Goal: Task Accomplishment & Management: Complete application form

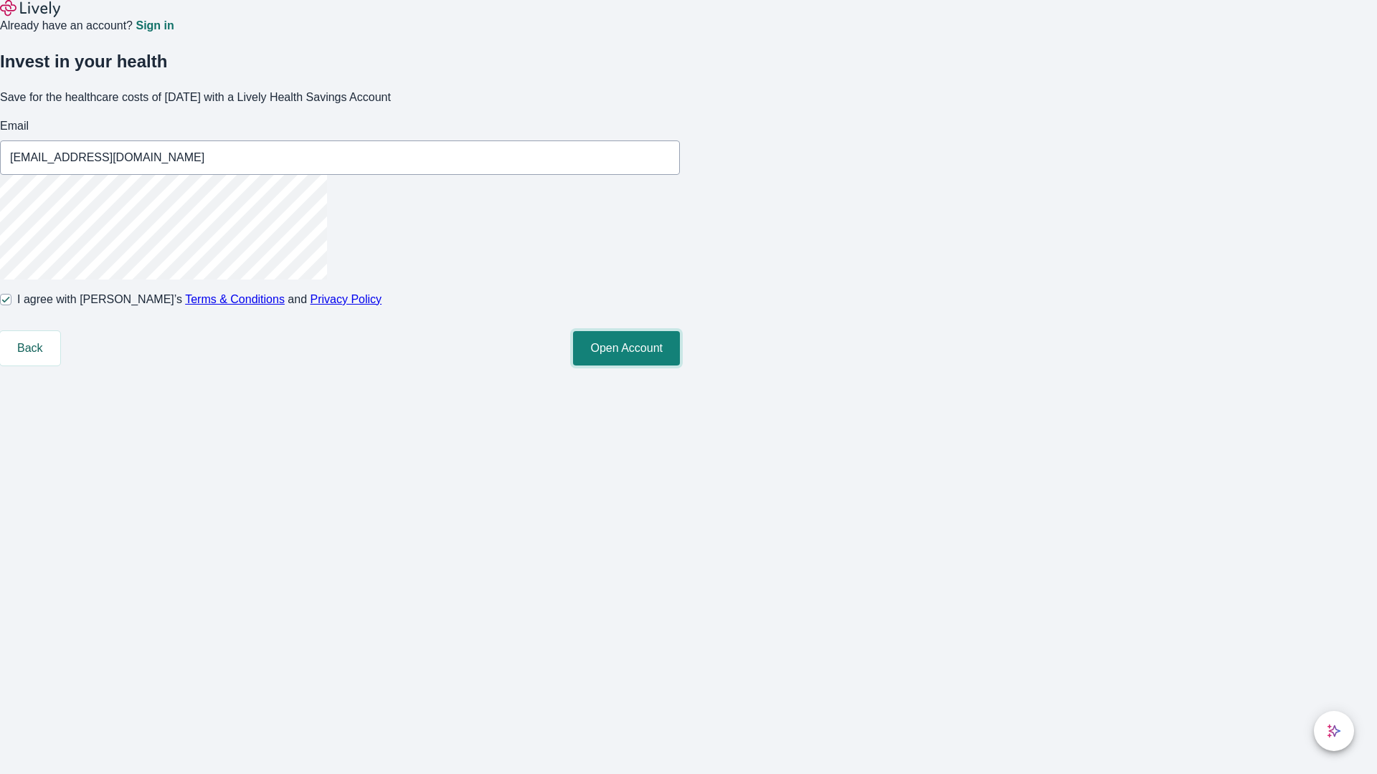
click at [680, 366] on button "Open Account" at bounding box center [626, 348] width 107 height 34
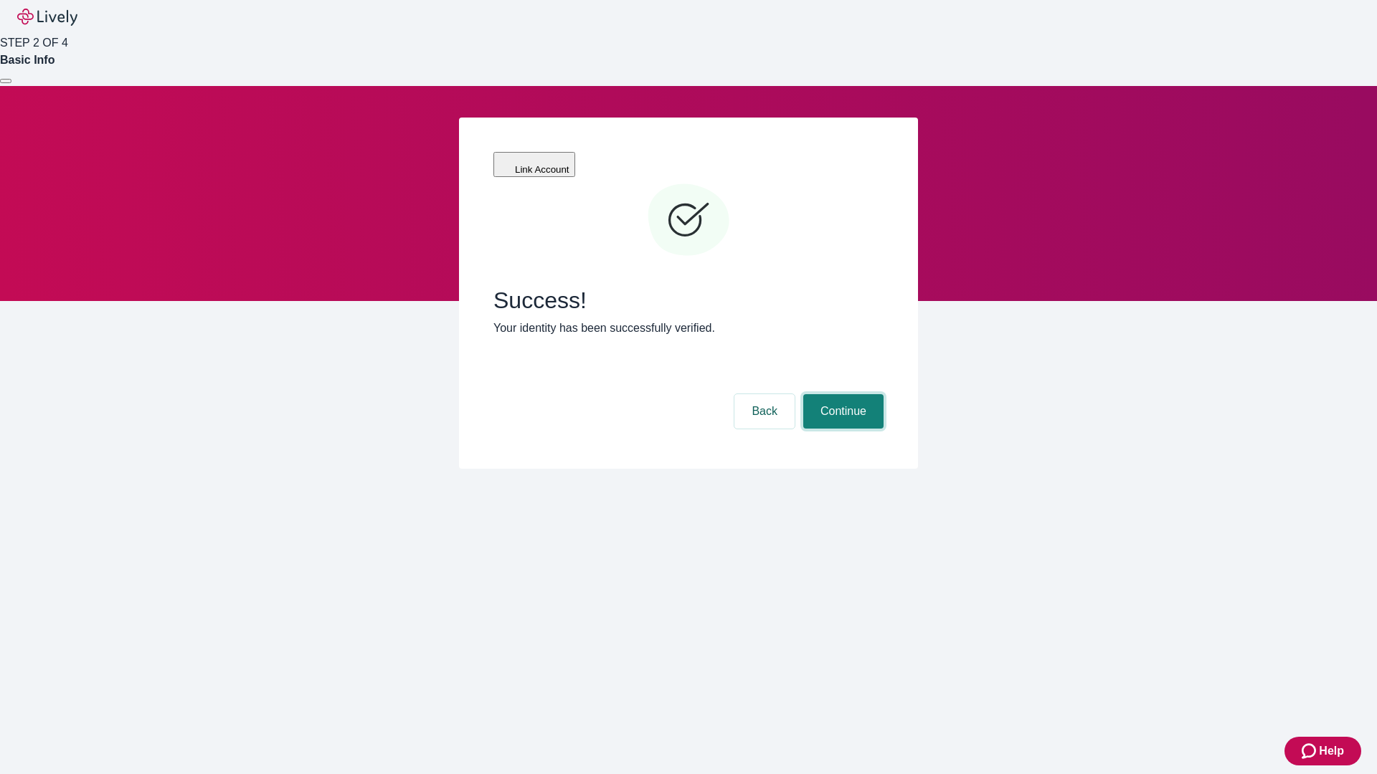
click at [841, 394] on button "Continue" at bounding box center [843, 411] width 80 height 34
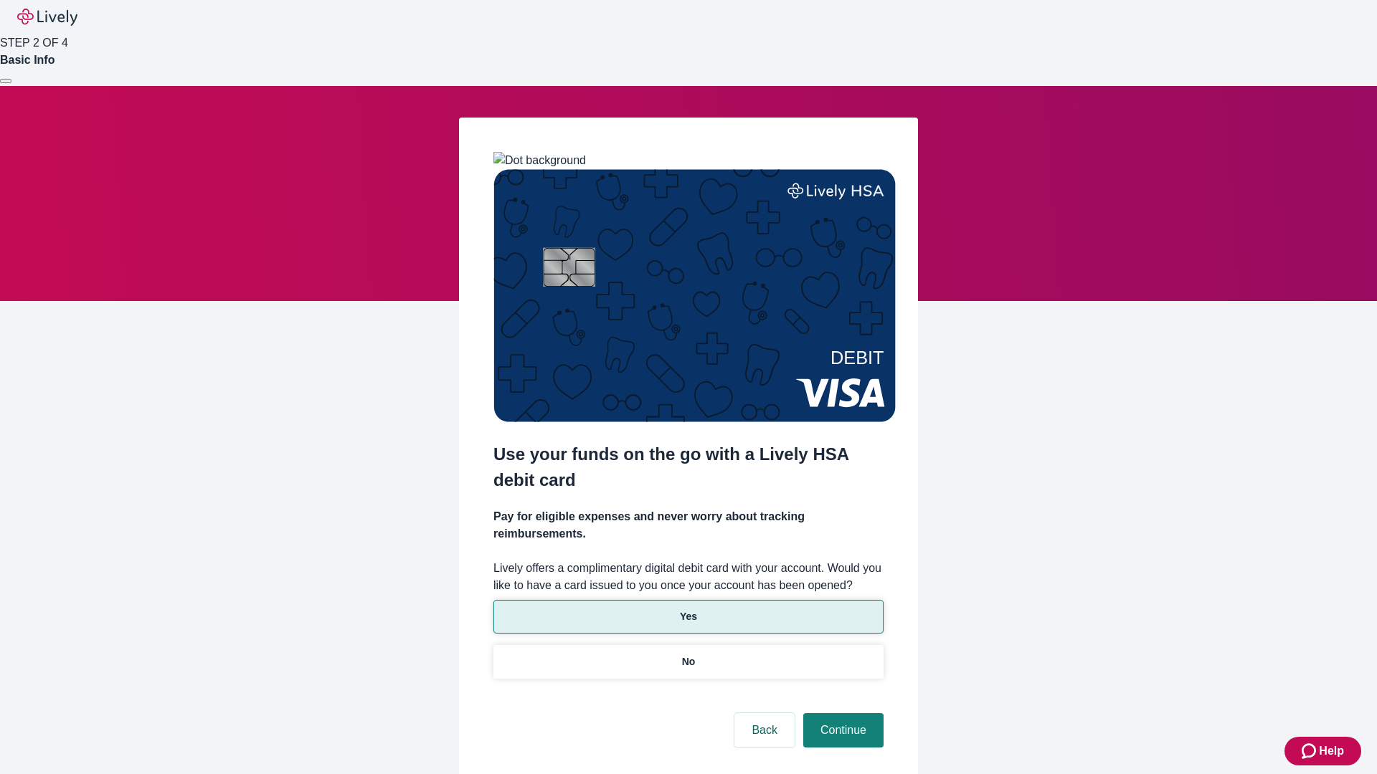
click at [688, 610] on p "Yes" at bounding box center [688, 617] width 17 height 15
click at [841, 713] on button "Continue" at bounding box center [843, 730] width 80 height 34
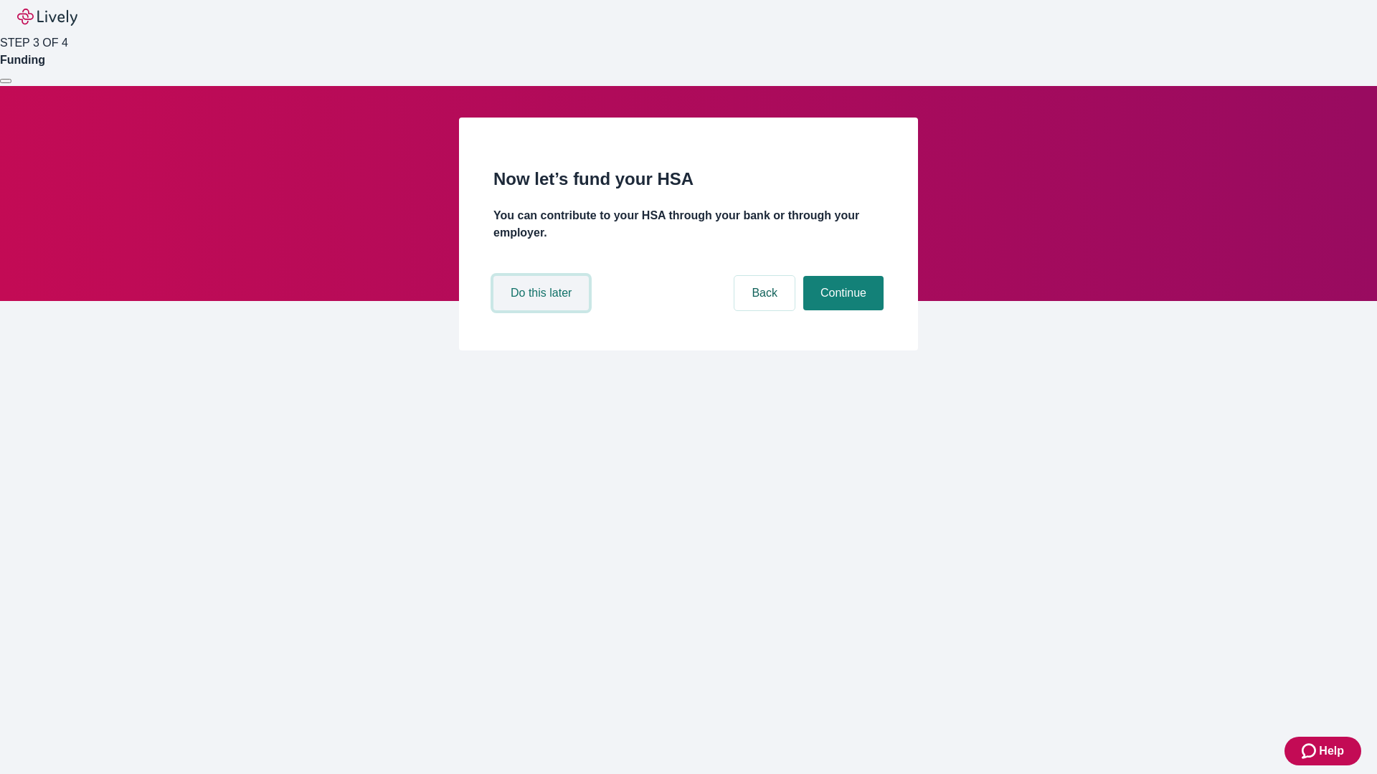
click at [543, 310] on button "Do this later" at bounding box center [540, 293] width 95 height 34
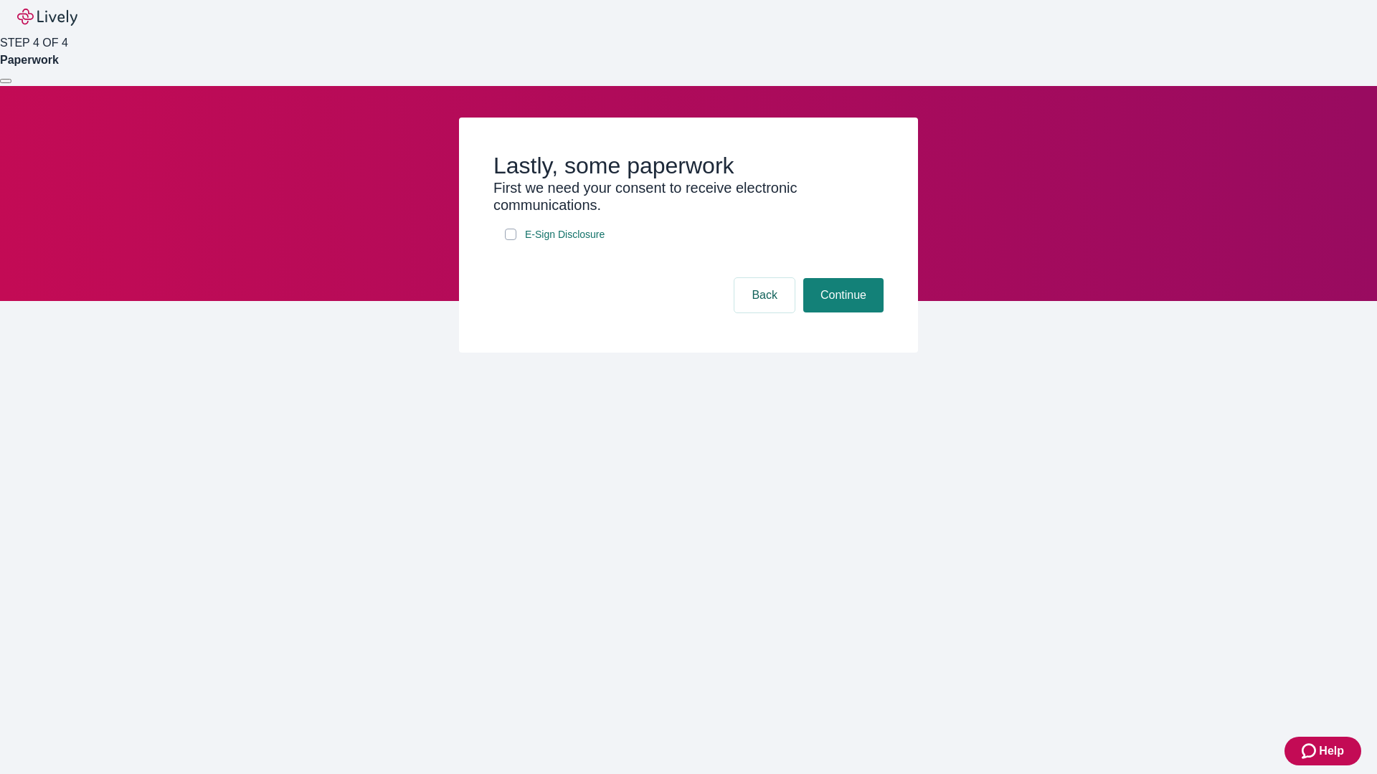
click at [511, 240] on input "E-Sign Disclosure" at bounding box center [510, 234] width 11 height 11
checkbox input "true"
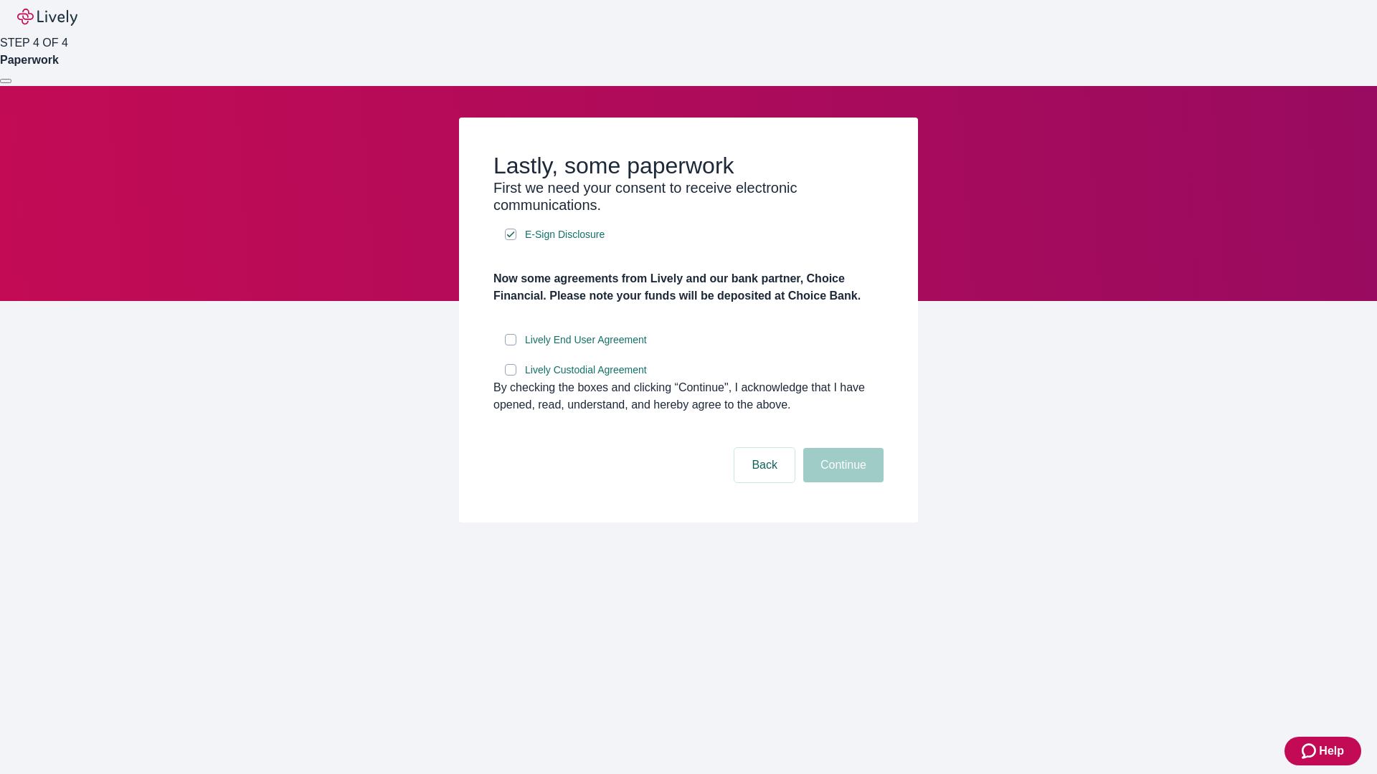
click at [511, 346] on input "Lively End User Agreement" at bounding box center [510, 339] width 11 height 11
checkbox input "true"
click at [511, 376] on input "Lively Custodial Agreement" at bounding box center [510, 369] width 11 height 11
checkbox input "true"
click at [841, 483] on button "Continue" at bounding box center [843, 465] width 80 height 34
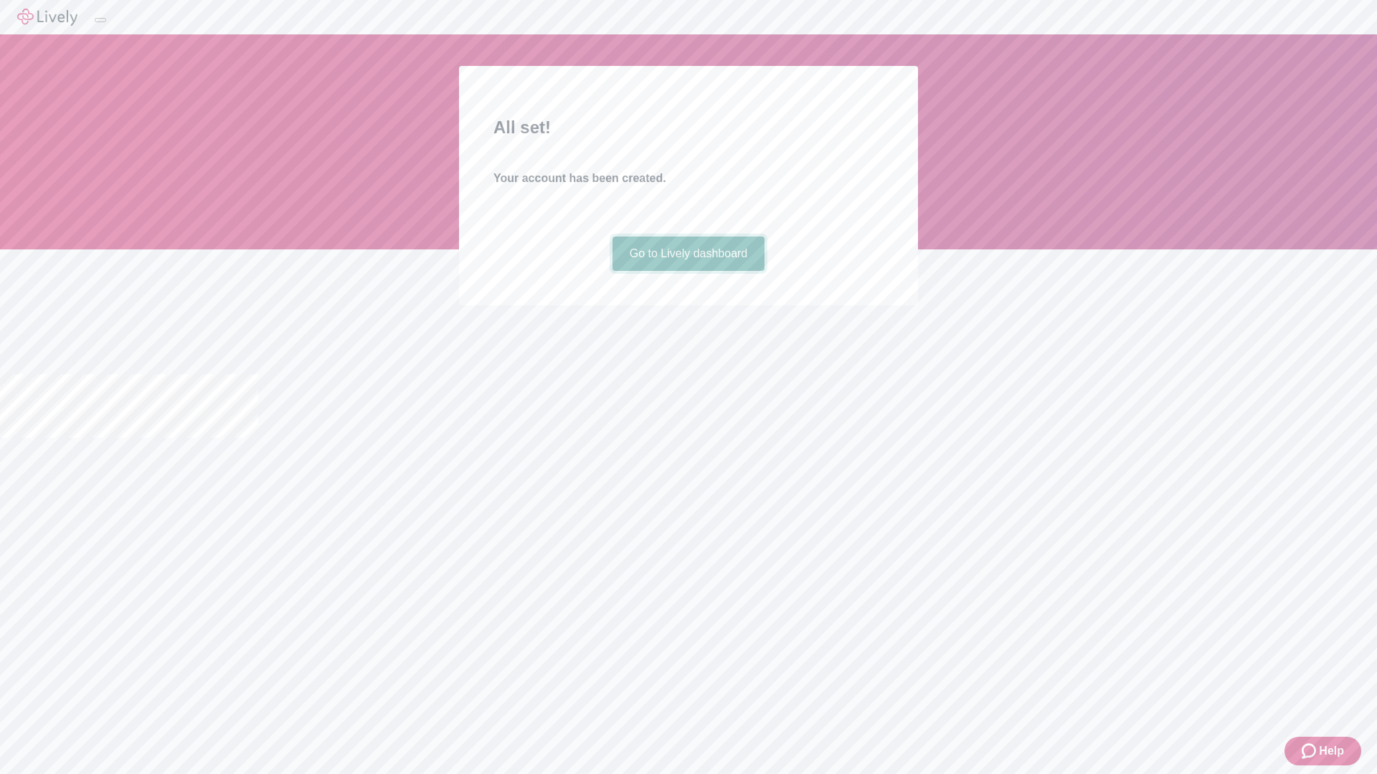
click at [688, 271] on link "Go to Lively dashboard" at bounding box center [688, 254] width 153 height 34
